Goal: Task Accomplishment & Management: Manage account settings

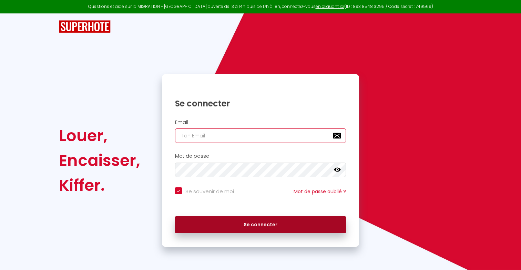
type input "[EMAIL_ADDRESS][DOMAIN_NAME]"
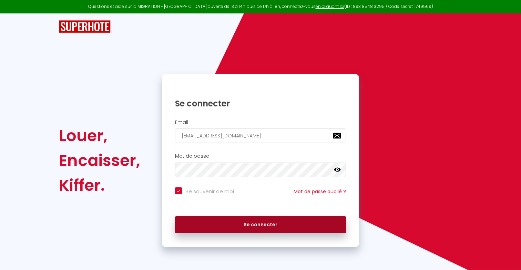
click at [213, 228] on button "Se connecter" at bounding box center [260, 225] width 171 height 17
checkbox input "true"
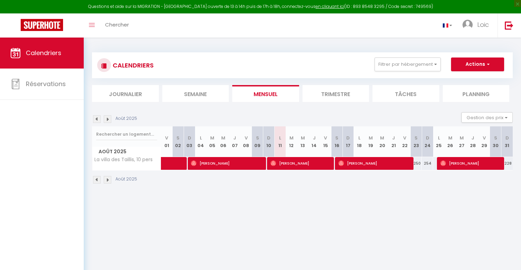
click at [342, 94] on li "Trimestre" at bounding box center [336, 93] width 67 height 17
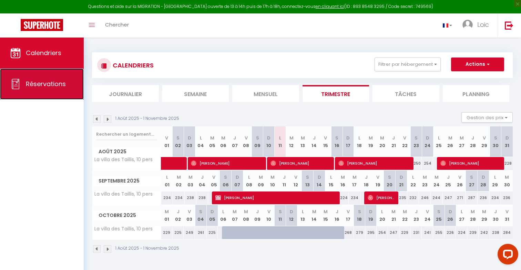
click at [46, 82] on span "Réservations" at bounding box center [46, 84] width 40 height 9
select select "not_cancelled"
